Goal: Use online tool/utility

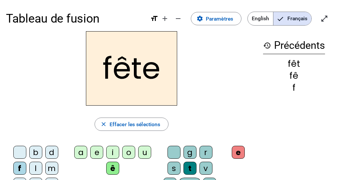
scroll to position [34, 0]
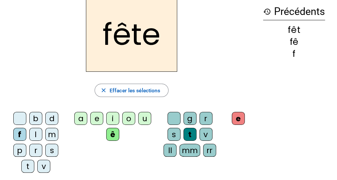
click at [31, 165] on div "t" at bounding box center [27, 166] width 13 height 13
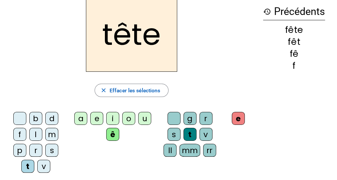
click at [33, 122] on div "b" at bounding box center [35, 118] width 13 height 13
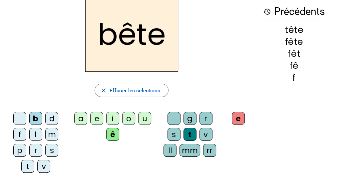
click at [149, 119] on div "u" at bounding box center [144, 118] width 13 height 13
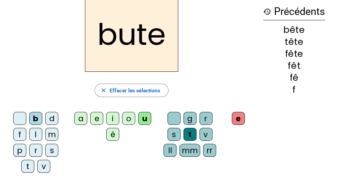
click at [173, 137] on div "s" at bounding box center [173, 134] width 13 height 13
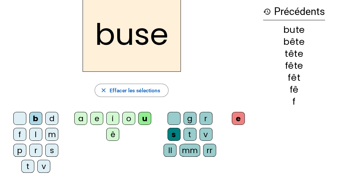
click at [112, 119] on div "i" at bounding box center [112, 118] width 13 height 13
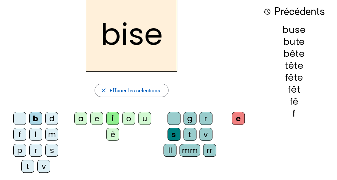
click at [84, 119] on div "a" at bounding box center [80, 118] width 13 height 13
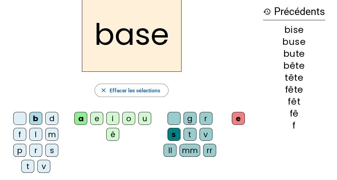
click at [36, 153] on div "r" at bounding box center [35, 150] width 13 height 13
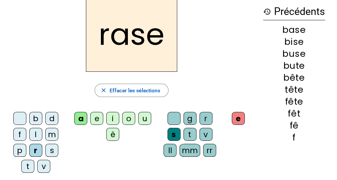
click at [191, 119] on div "g" at bounding box center [189, 118] width 13 height 13
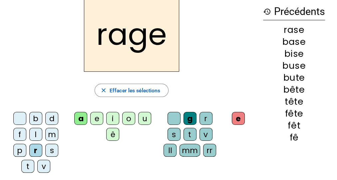
click at [20, 152] on div "p" at bounding box center [19, 150] width 13 height 13
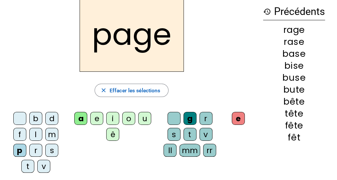
click at [205, 136] on div "v" at bounding box center [205, 134] width 13 height 13
